Goal: Task Accomplishment & Management: Manage account settings

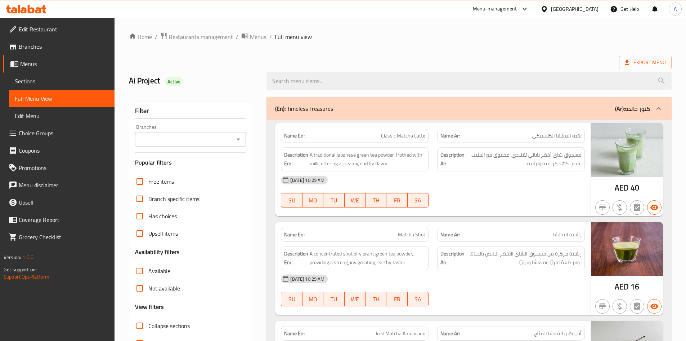
scroll to position [775, 0]
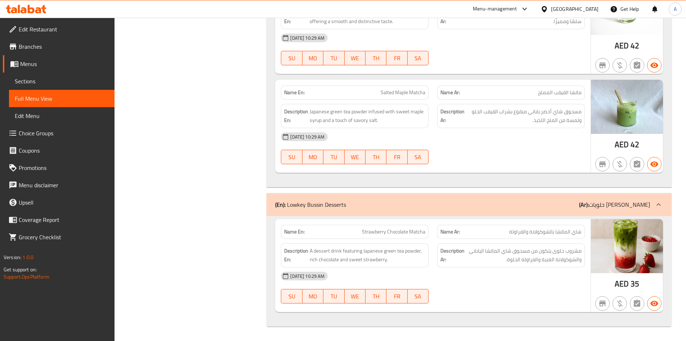
click at [563, 14] on div "United Arab Emirates" at bounding box center [570, 8] width 70 height 17
click at [563, 10] on div "United Arab Emirates" at bounding box center [575, 9] width 48 height 8
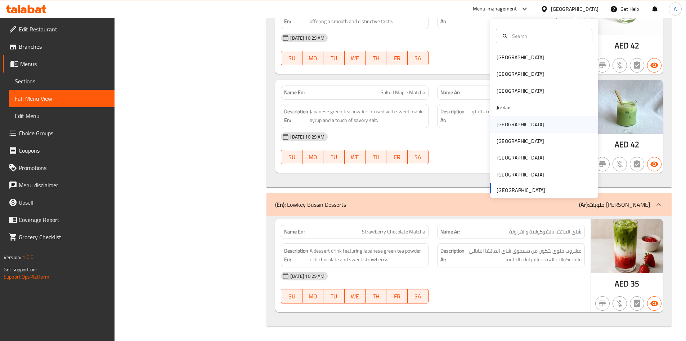
click at [502, 125] on div "[GEOGRAPHIC_DATA]" at bounding box center [521, 124] width 48 height 8
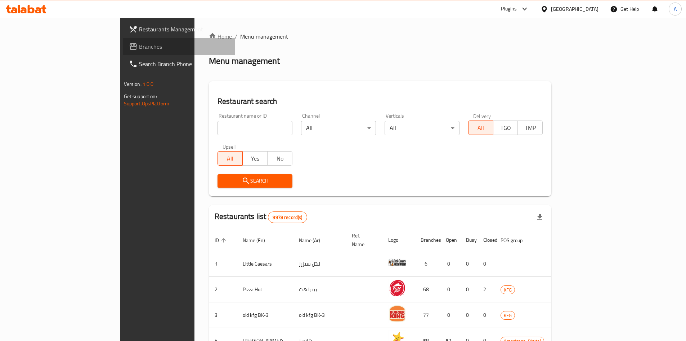
click at [139, 48] on span "Branches" at bounding box center [184, 46] width 90 height 9
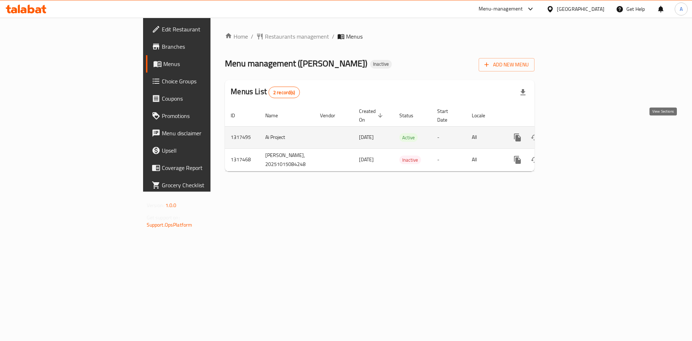
click at [574, 133] on icon "enhanced table" at bounding box center [569, 137] width 9 height 9
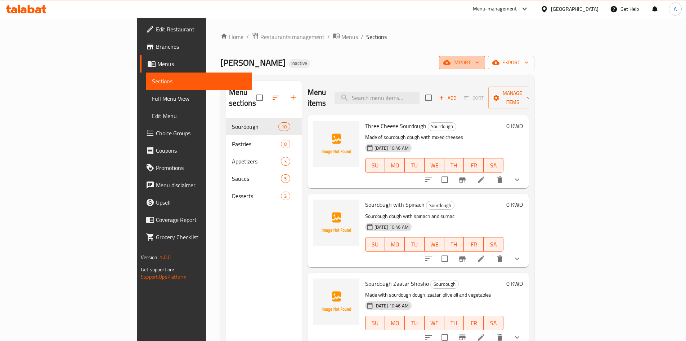
click at [480, 61] on span "import" at bounding box center [462, 62] width 35 height 9
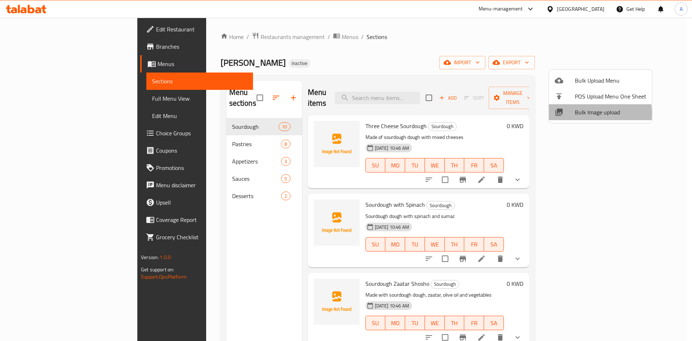
click at [582, 114] on span "Bulk Image upload" at bounding box center [610, 112] width 71 height 9
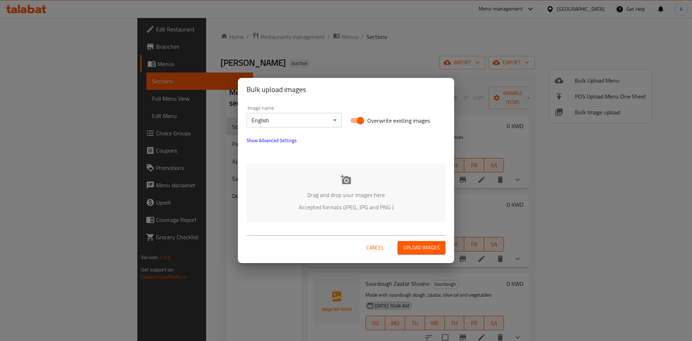
click at [299, 119] on body "​ Menu-management [GEOGRAPHIC_DATA] Get Help A Edit Restaurant Branches Menus S…" at bounding box center [346, 179] width 692 height 323
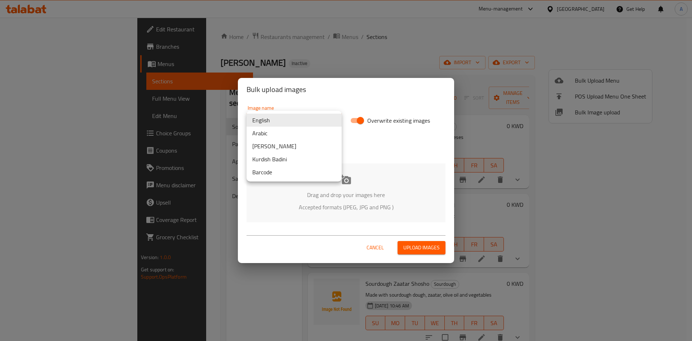
click at [291, 133] on li "Arabic" at bounding box center [293, 132] width 95 height 13
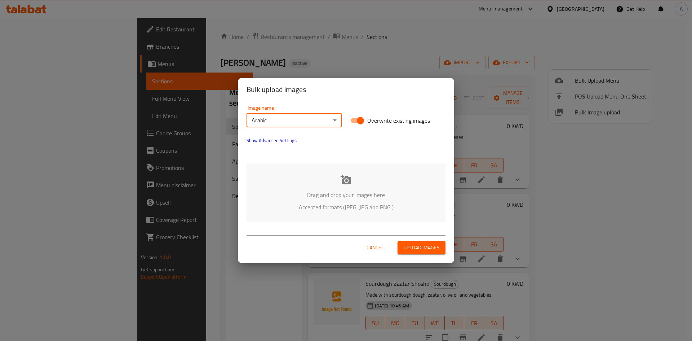
click at [347, 183] on icon at bounding box center [346, 178] width 10 height 9
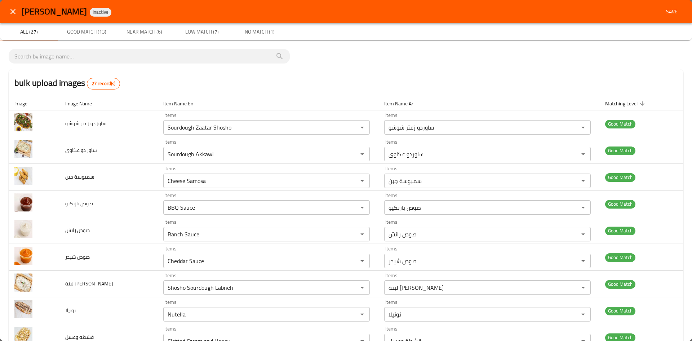
click at [146, 32] on span "Near Match (6)" at bounding box center [144, 31] width 49 height 9
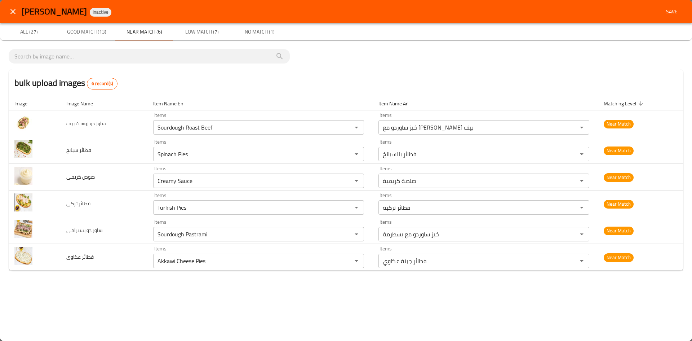
click at [199, 27] on span "Low Match (7)" at bounding box center [201, 31] width 49 height 9
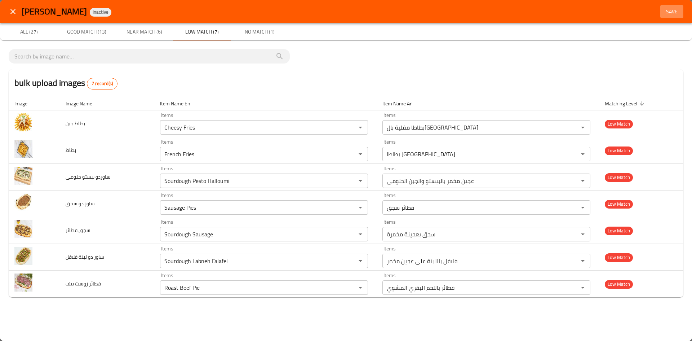
click at [660, 10] on button "Save" at bounding box center [671, 11] width 23 height 13
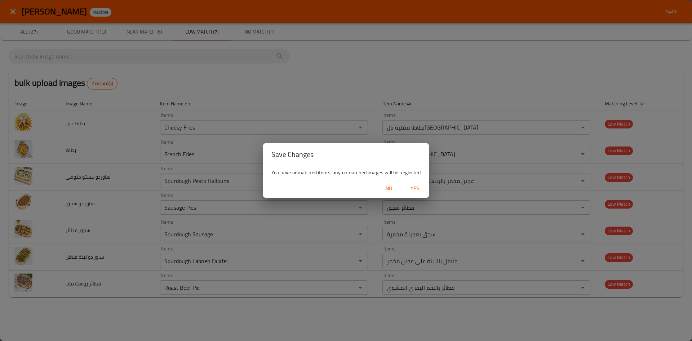
click at [416, 188] on span "Yes" at bounding box center [414, 188] width 17 height 9
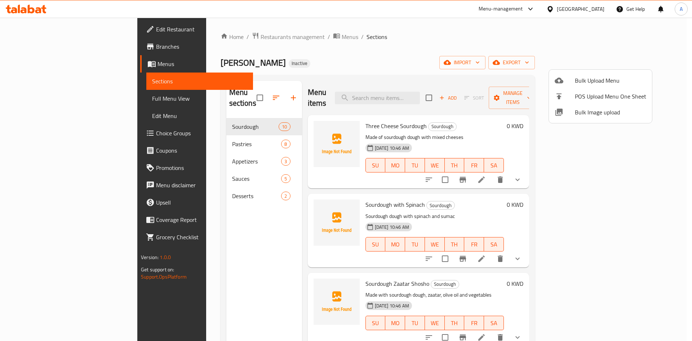
click at [182, 137] on div at bounding box center [346, 170] width 692 height 341
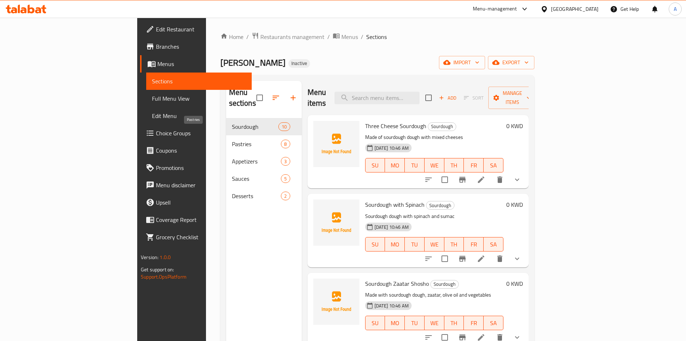
click at [232, 139] on span "Pastries" at bounding box center [256, 143] width 49 height 9
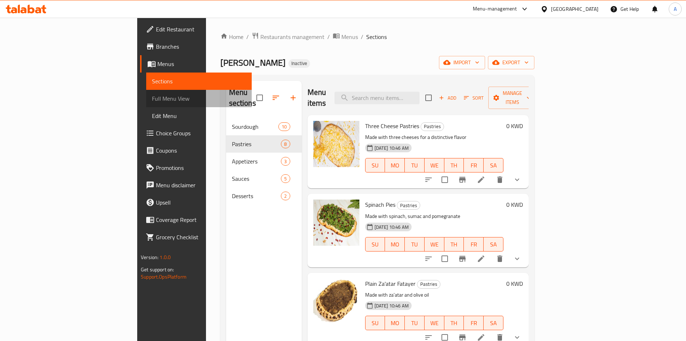
click at [152, 99] on span "Full Menu View" at bounding box center [199, 98] width 94 height 9
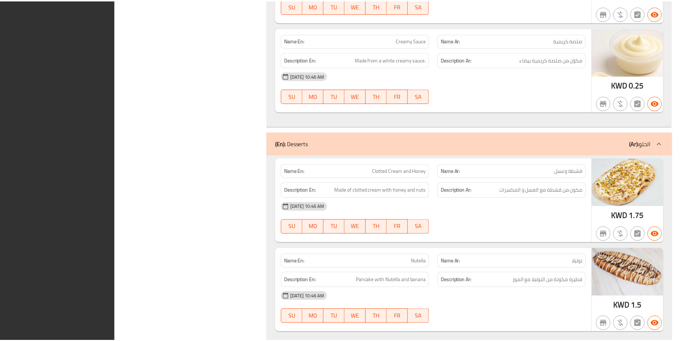
scroll to position [3220, 0]
